Goal: Task Accomplishment & Management: Use online tool/utility

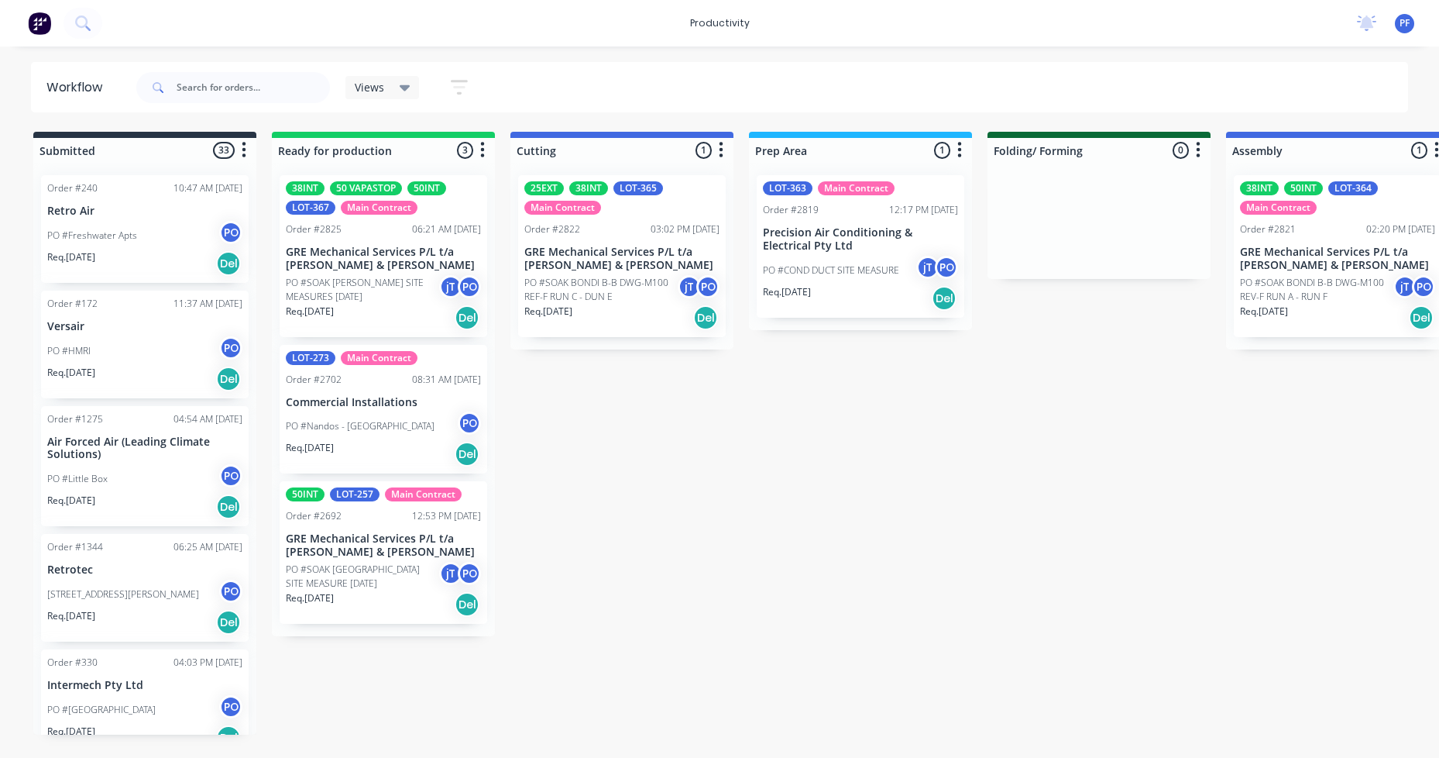
click at [1328, 220] on div "38INT 50INT LOT-364 Main Contract Order #2821 02:20 PM [DATE] GRE Mechanical Se…" at bounding box center [1338, 256] width 208 height 162
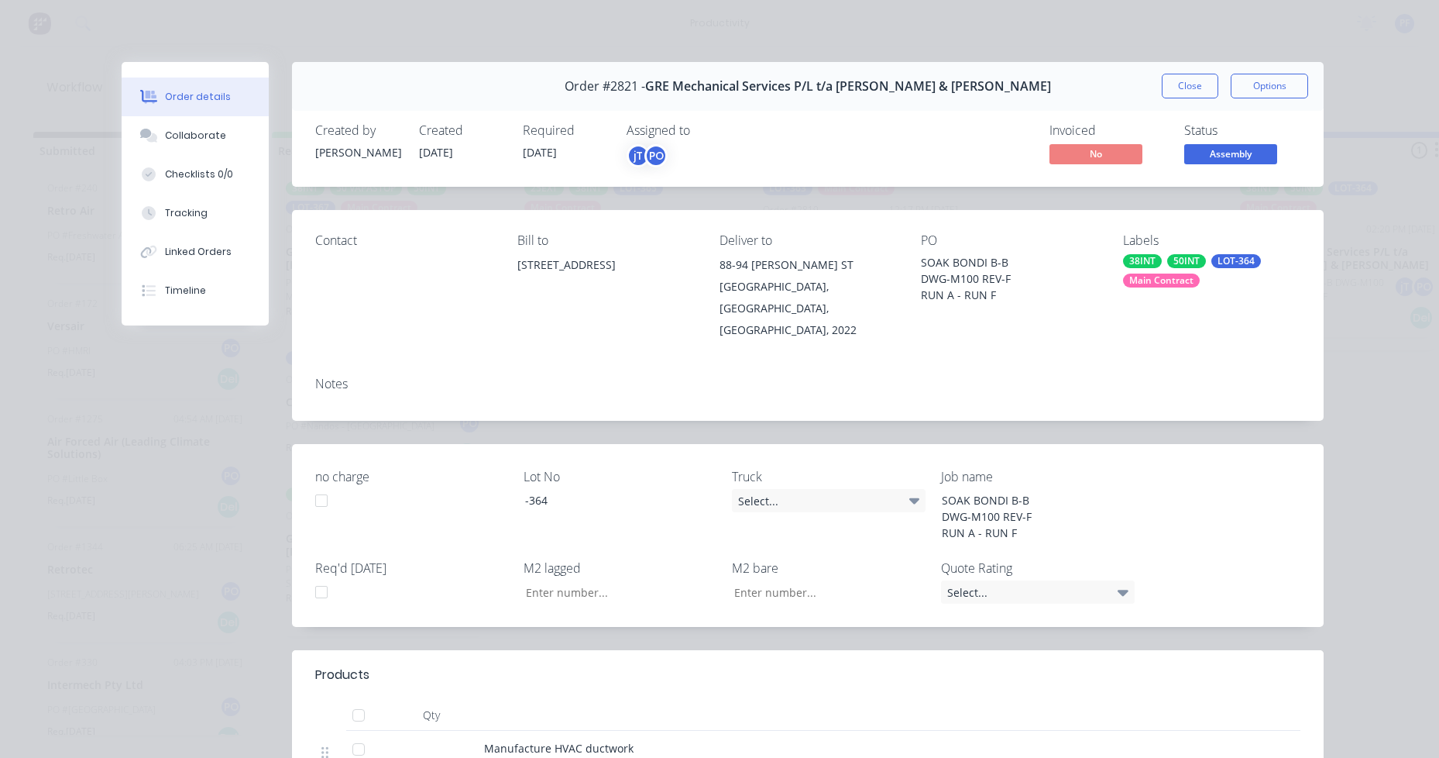
click at [1166, 277] on div "Main Contract" at bounding box center [1161, 280] width 77 height 14
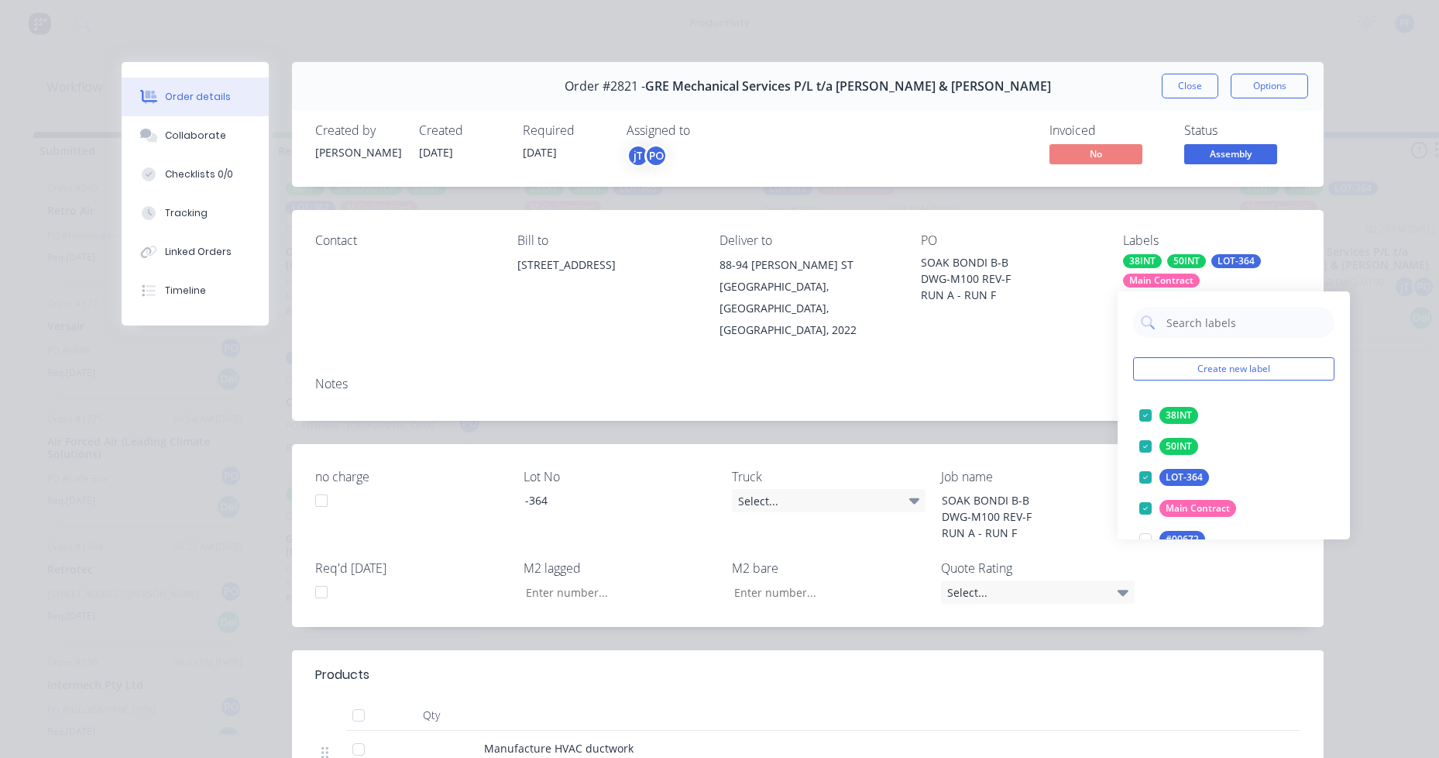
click at [1189, 268] on div "38INT 50INT LOT-364 Main Contract" at bounding box center [1211, 270] width 177 height 33
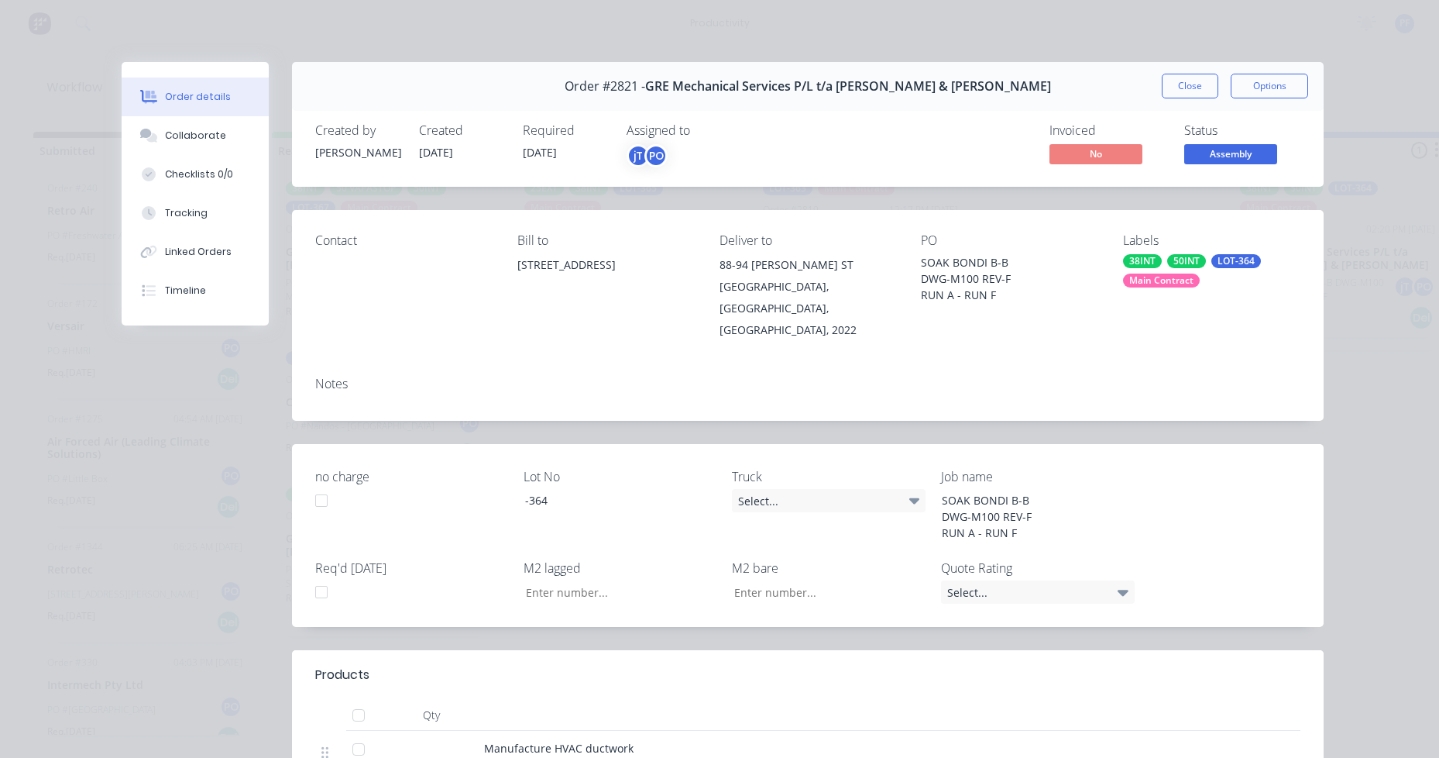
click at [1190, 321] on div "Contact Bill to 5-6/16 Narabang Way Belrose NSW 2085 Deliver to 88-94 Eleby ST …" at bounding box center [808, 287] width 1032 height 154
click at [1176, 258] on div "50INT" at bounding box center [1186, 261] width 39 height 14
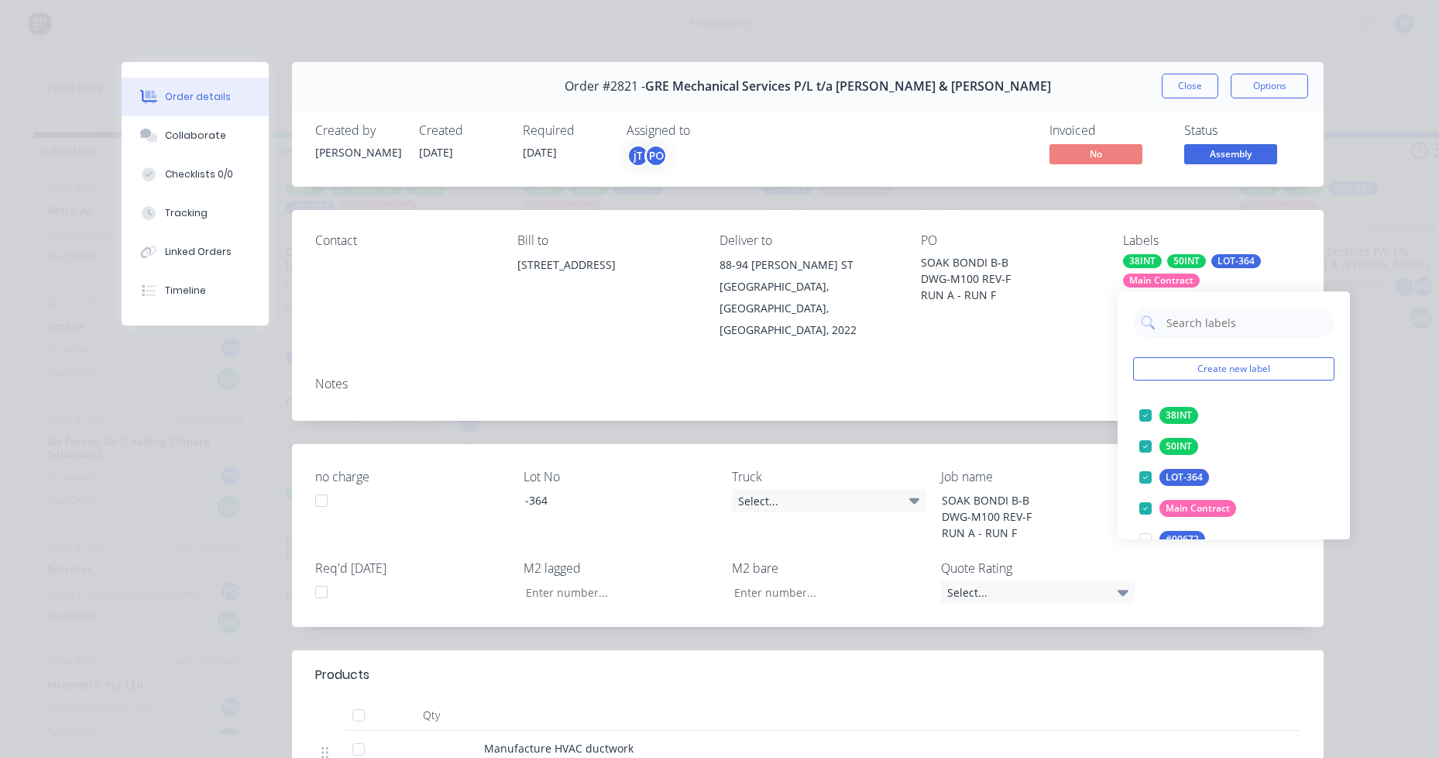
click at [1176, 273] on div "Main Contract" at bounding box center [1161, 280] width 77 height 14
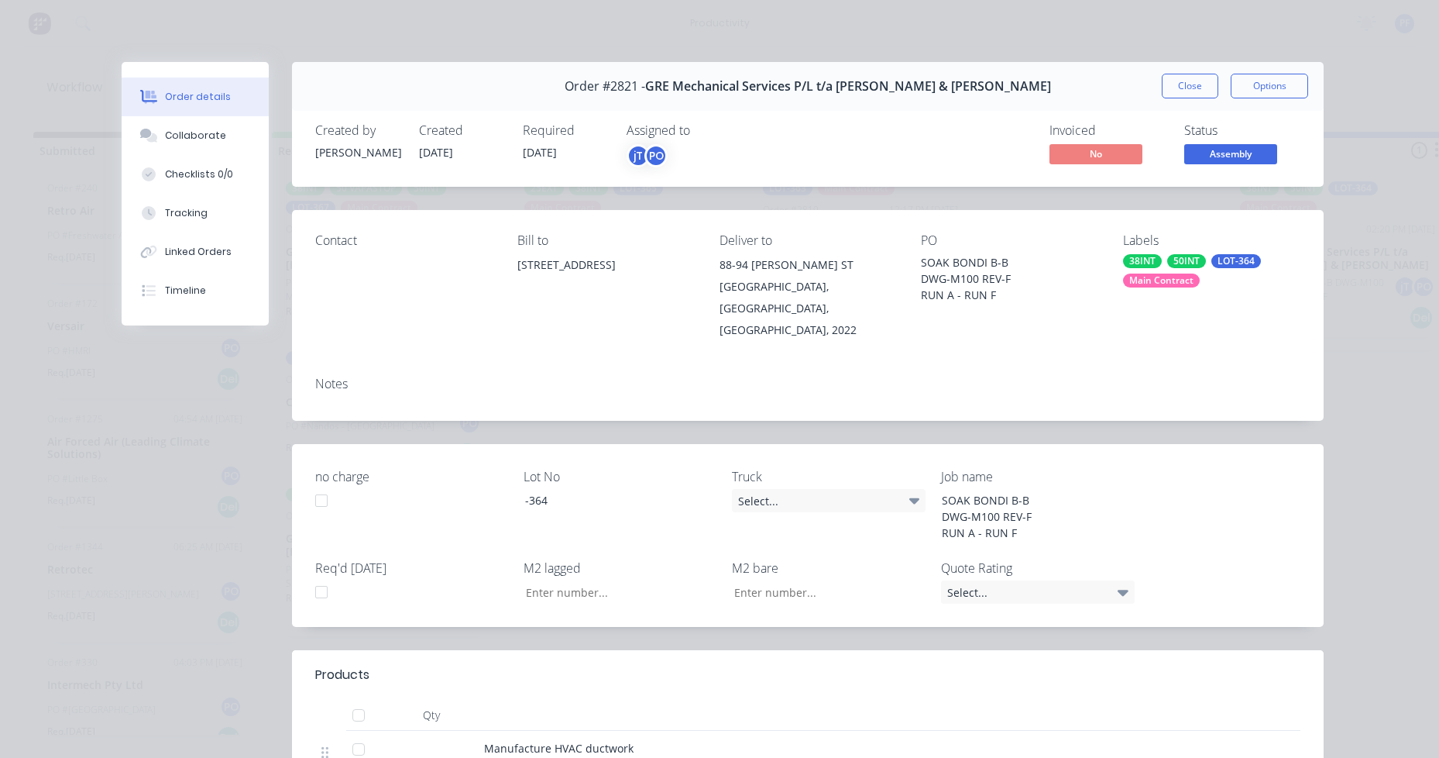
click at [1179, 280] on div "Main Contract" at bounding box center [1161, 280] width 77 height 14
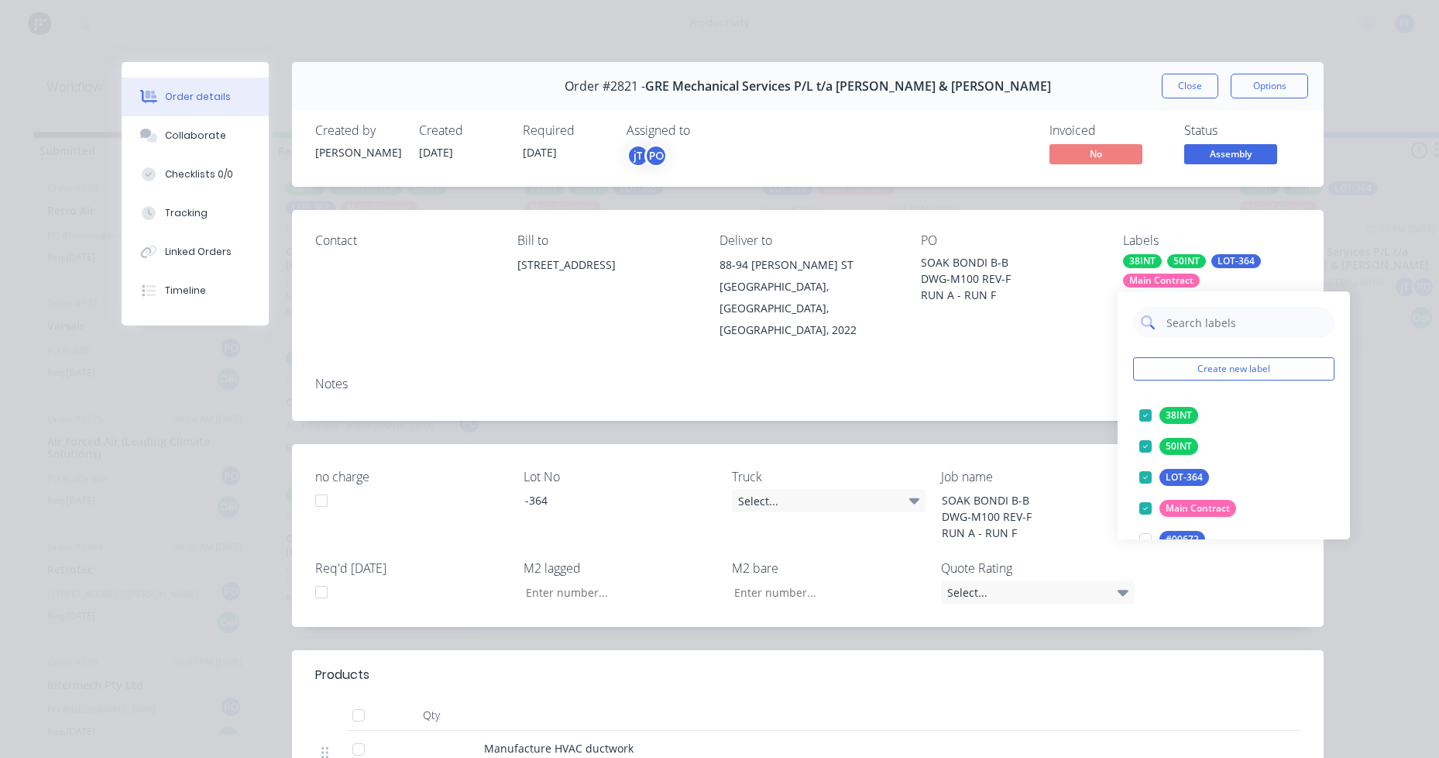
click at [1190, 317] on input "text" at bounding box center [1246, 322] width 162 height 31
type input "lag cut"
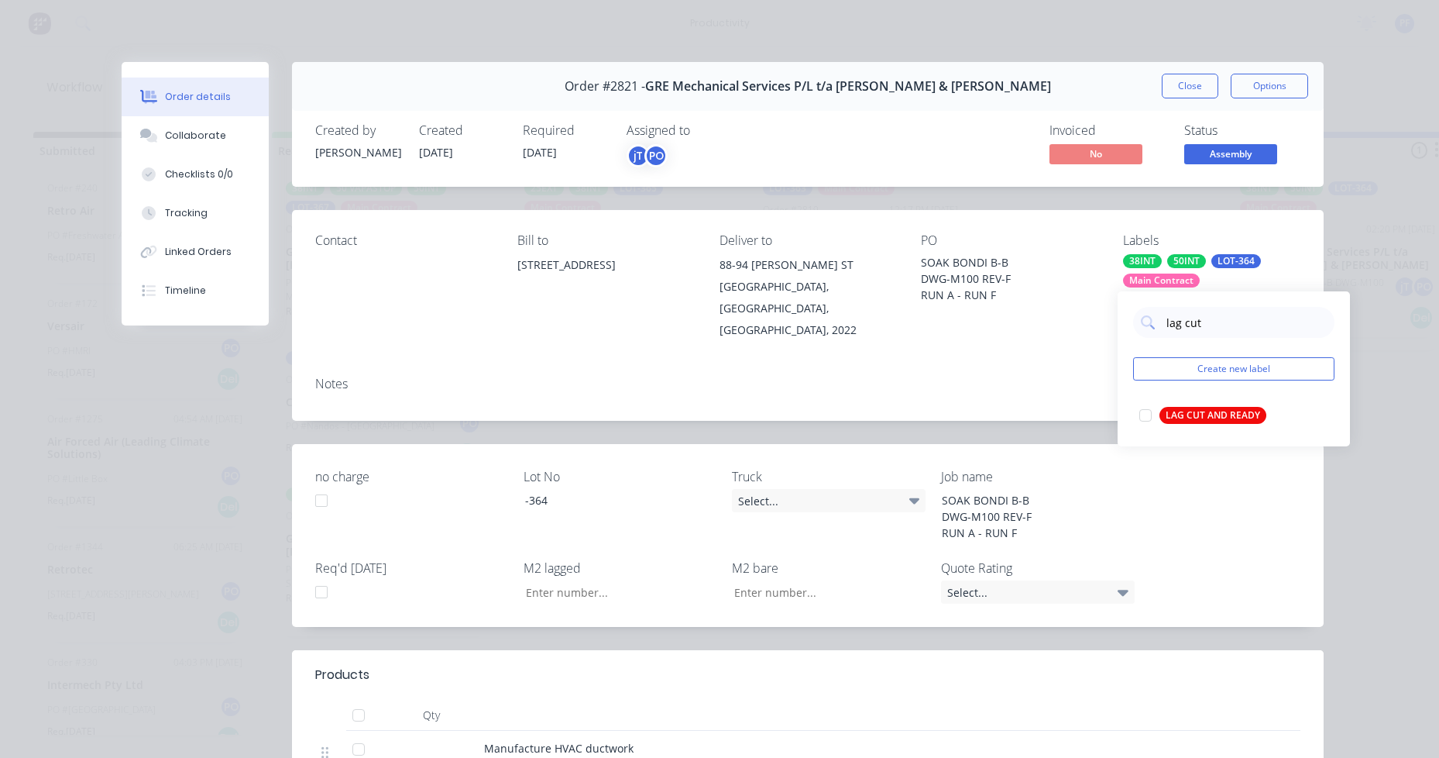
click at [1218, 412] on div "LAG CUT AND READY" at bounding box center [1213, 415] width 107 height 17
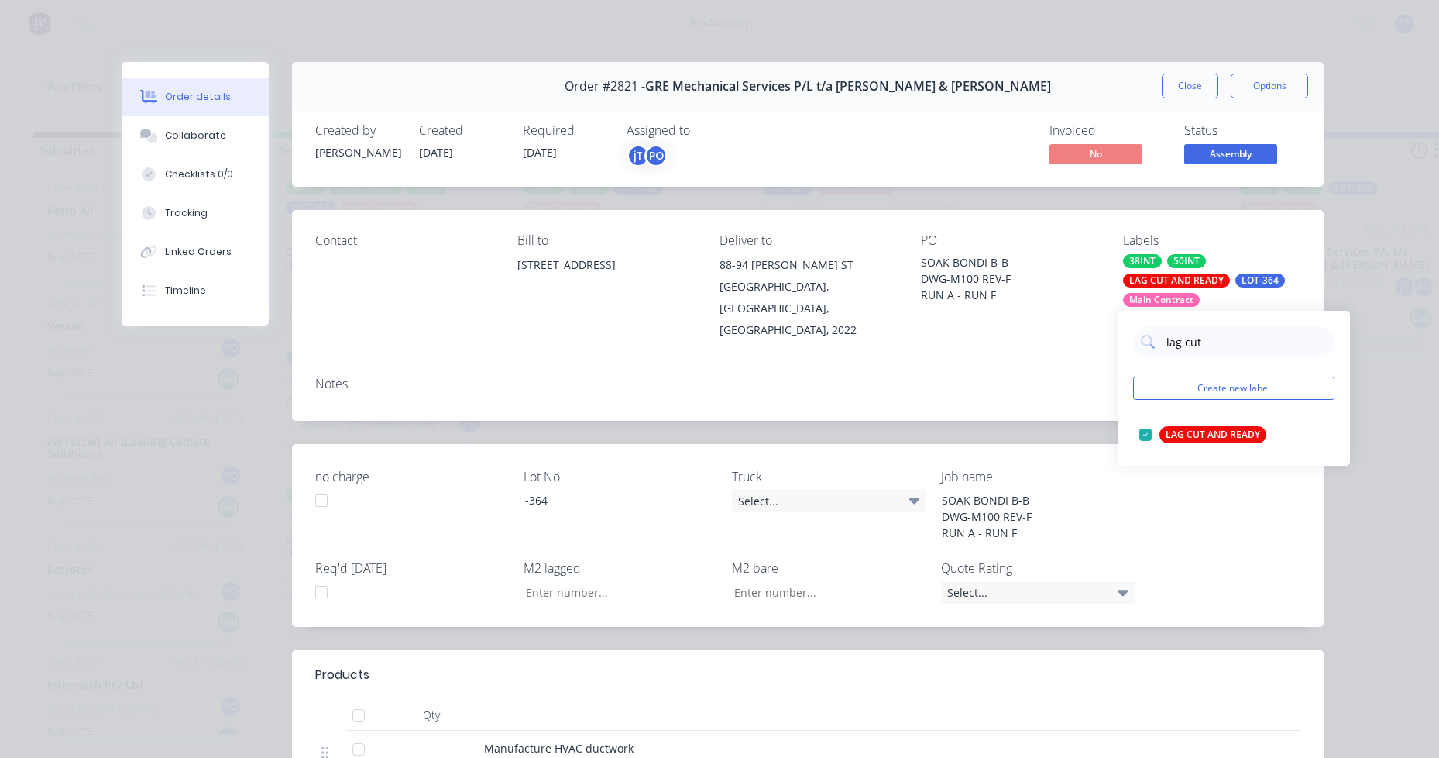
click at [907, 332] on div "Contact Bill to 5-6/16 Narabang Way Belrose NSW 2085 Deliver to 88-94 Eleby ST …" at bounding box center [808, 315] width 1032 height 211
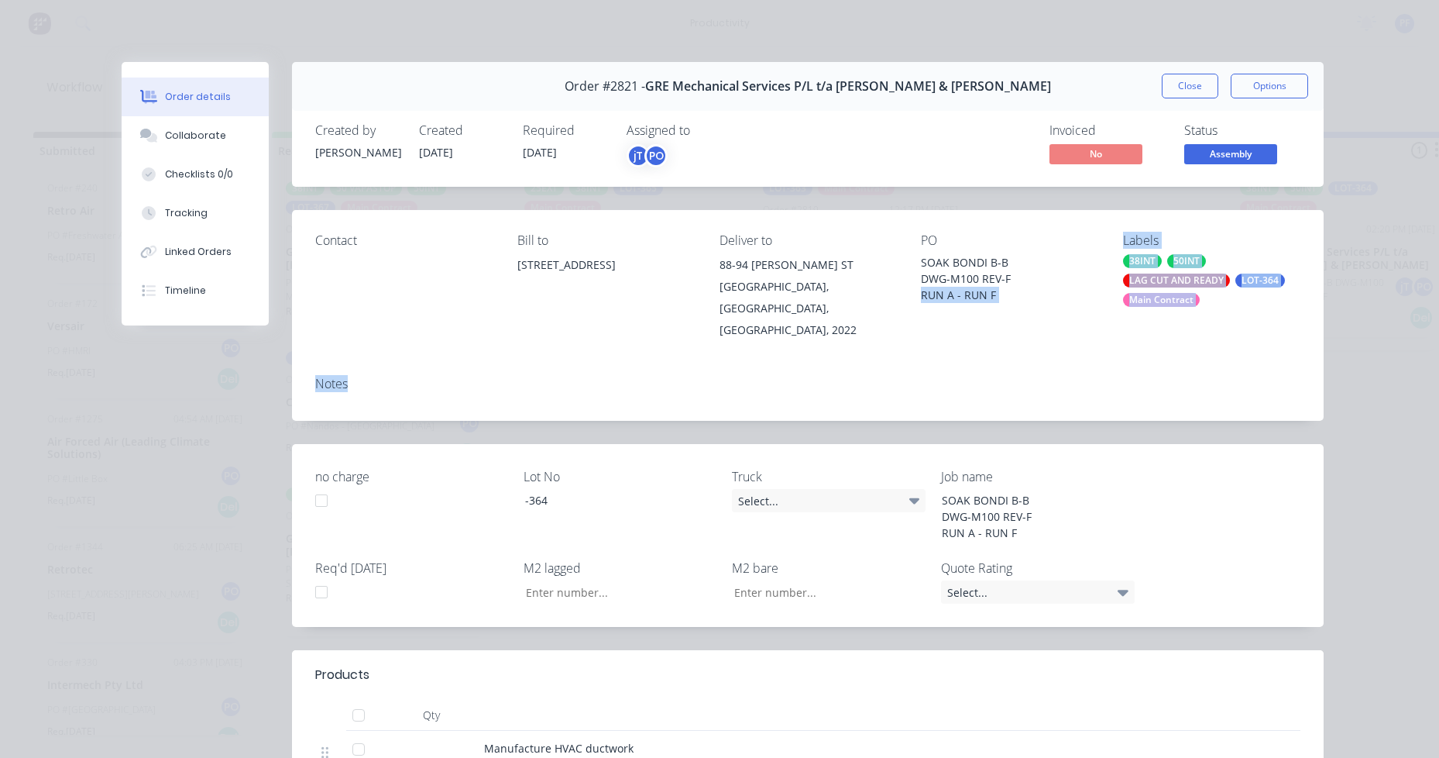
click at [1173, 76] on button "Close" at bounding box center [1190, 86] width 57 height 25
